Goal: Information Seeking & Learning: Learn about a topic

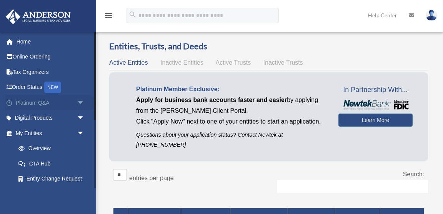
click at [56, 105] on link "Platinum Q&A arrow_drop_down" at bounding box center [50, 102] width 91 height 15
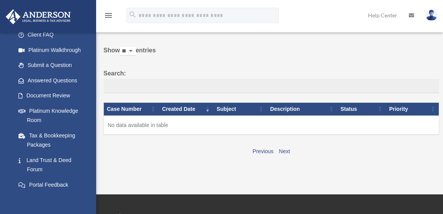
scroll to position [85, 0]
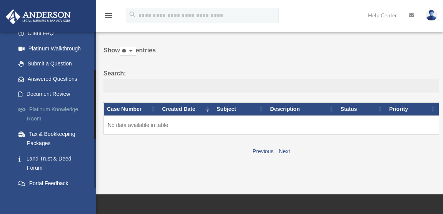
click at [67, 110] on link "Platinum Knowledge Room" at bounding box center [53, 113] width 85 height 25
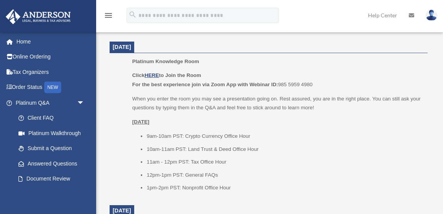
scroll to position [332, 0]
click at [151, 73] on u "HERE" at bounding box center [151, 74] width 14 height 6
